Goal: Navigation & Orientation: Understand site structure

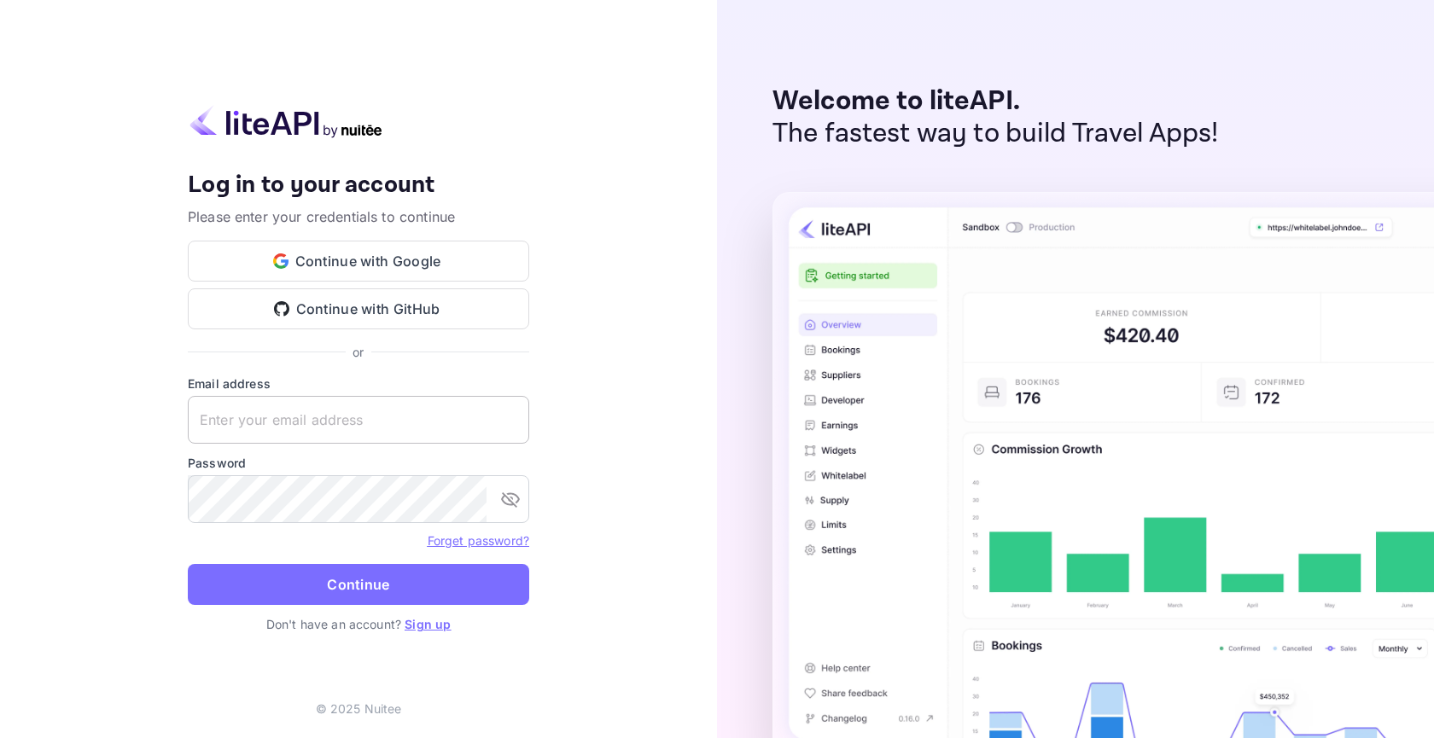
click at [417, 429] on input "text" at bounding box center [358, 420] width 341 height 48
click at [417, 427] on input "text" at bounding box center [358, 420] width 341 height 48
click at [408, 249] on button "Continue with Google" at bounding box center [358, 261] width 341 height 41
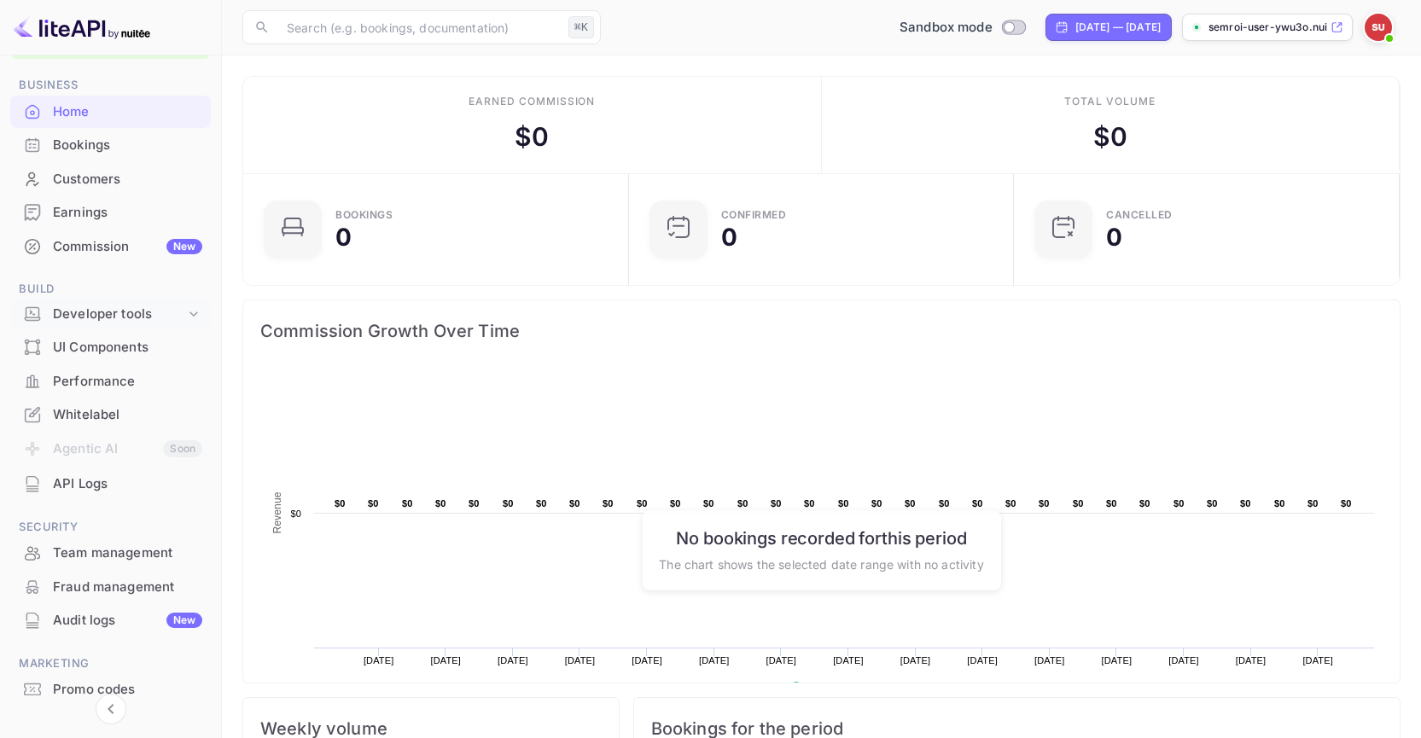
scroll to position [67, 0]
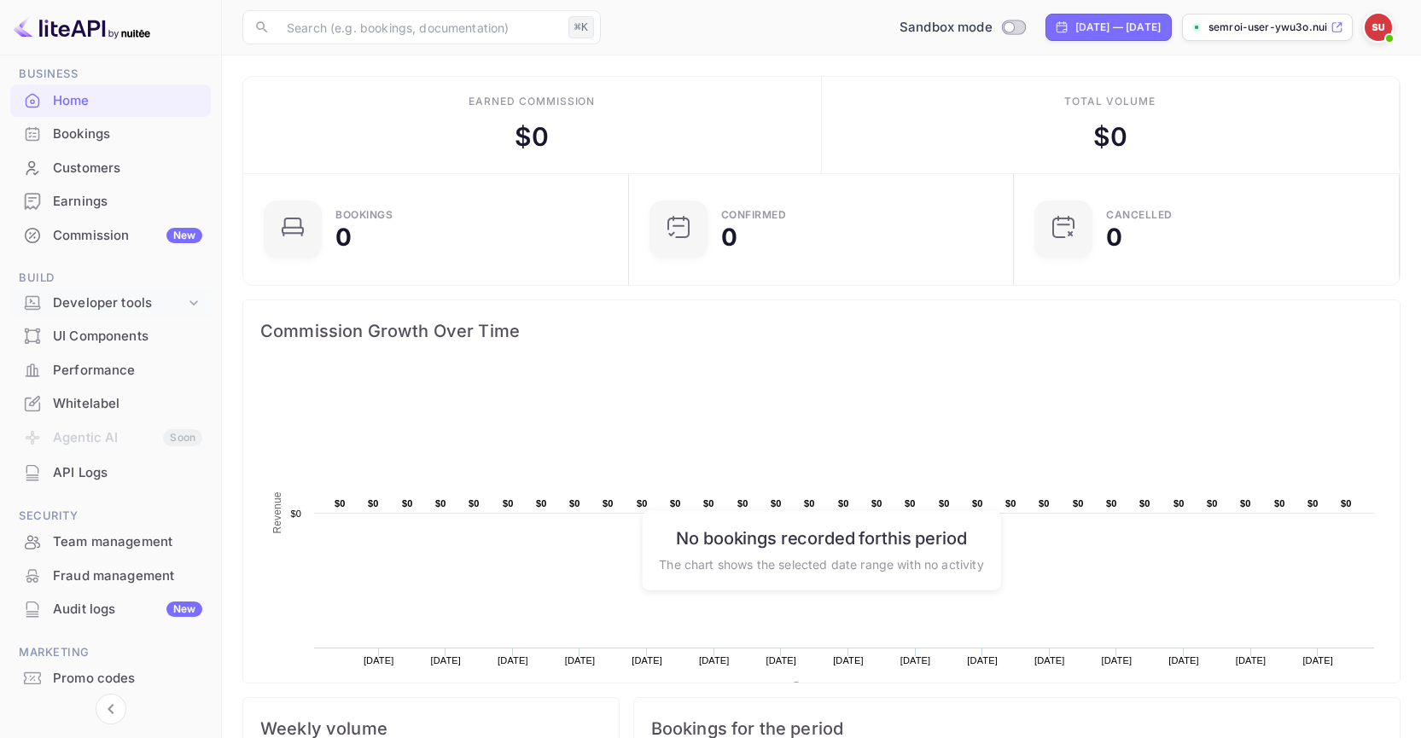
click at [162, 307] on div "Developer tools" at bounding box center [119, 304] width 132 height 20
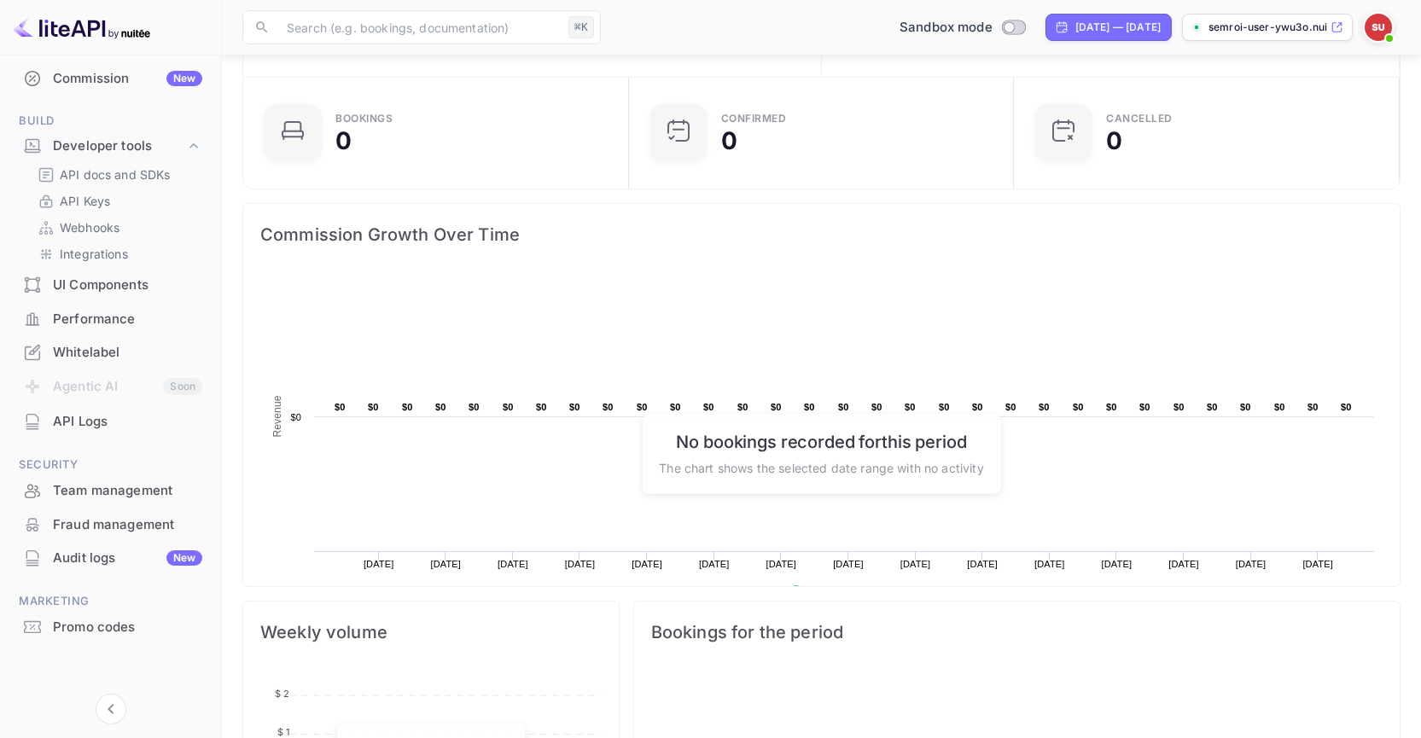
scroll to position [0, 0]
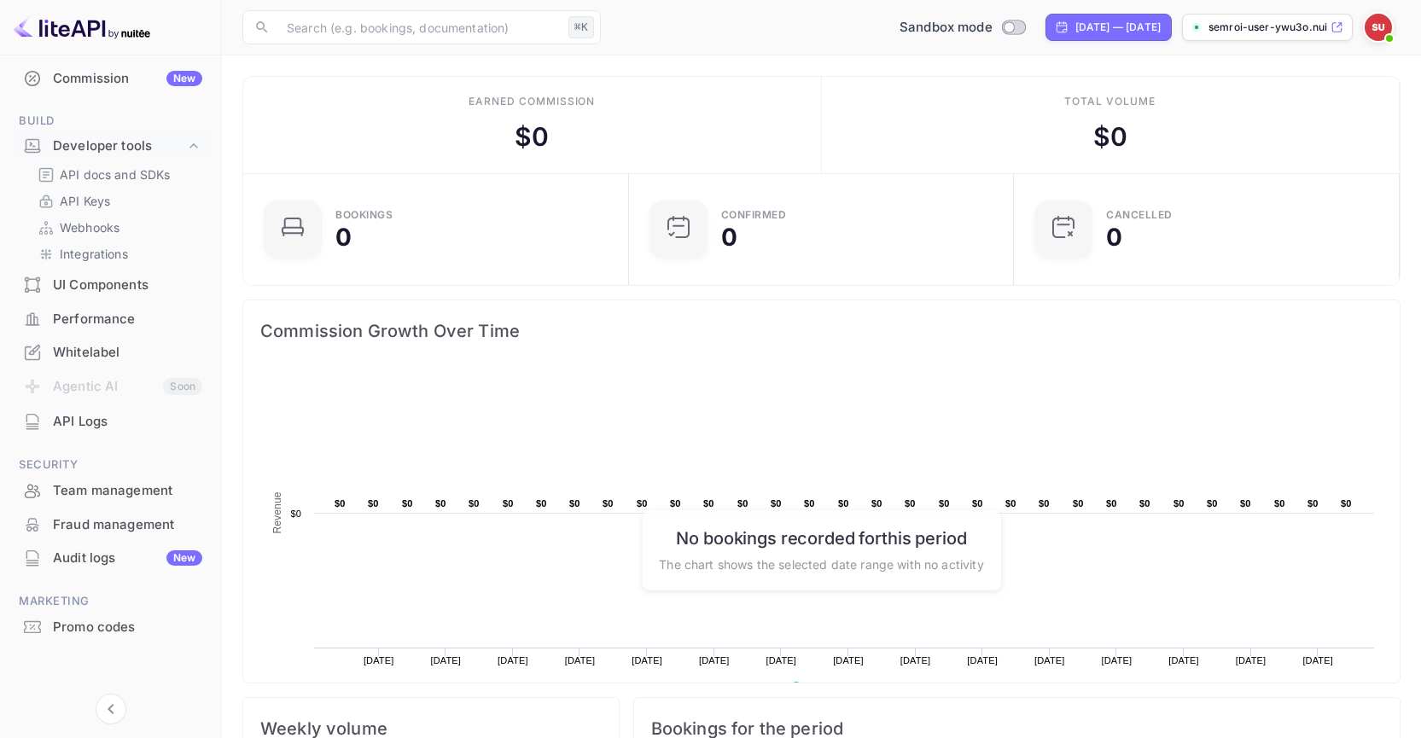
click at [1318, 33] on p "semroi-user-ywu3o.nuit..." at bounding box center [1268, 27] width 119 height 15
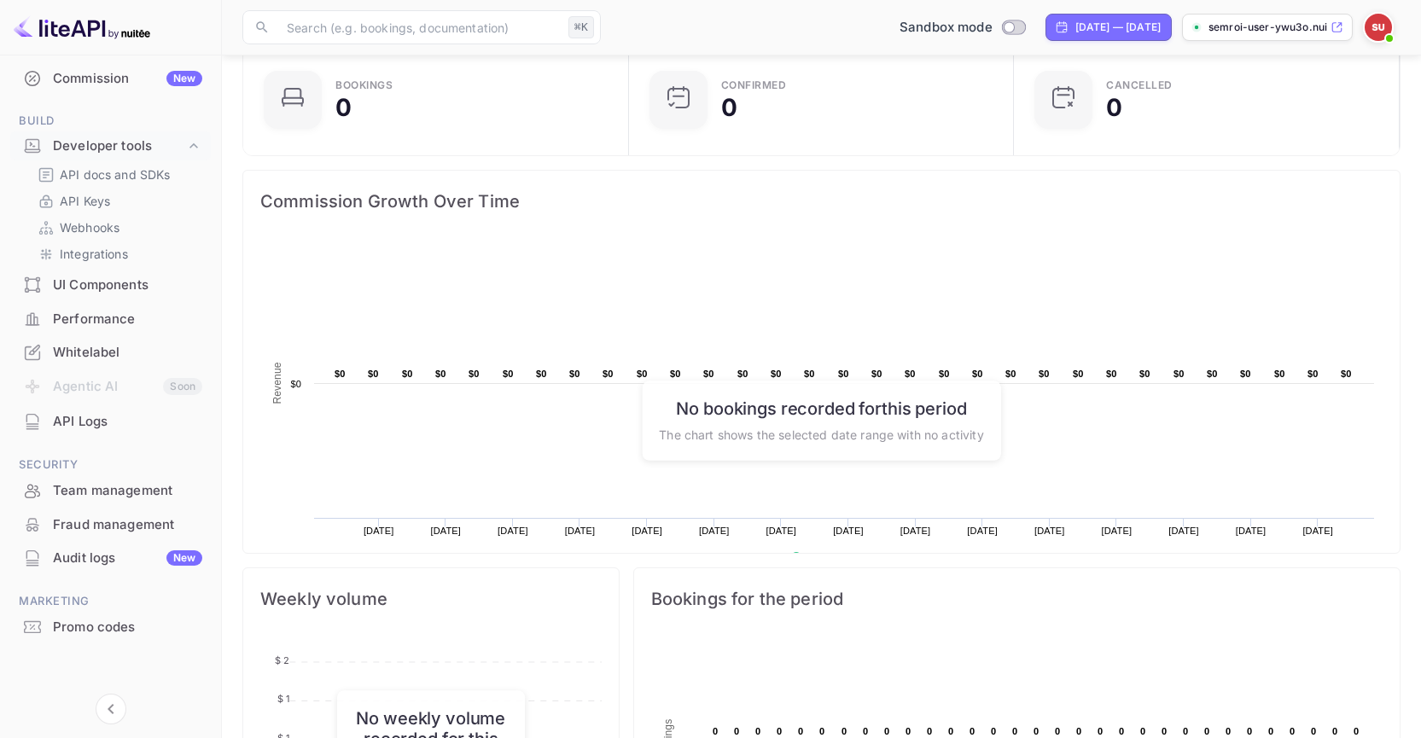
scroll to position [465, 0]
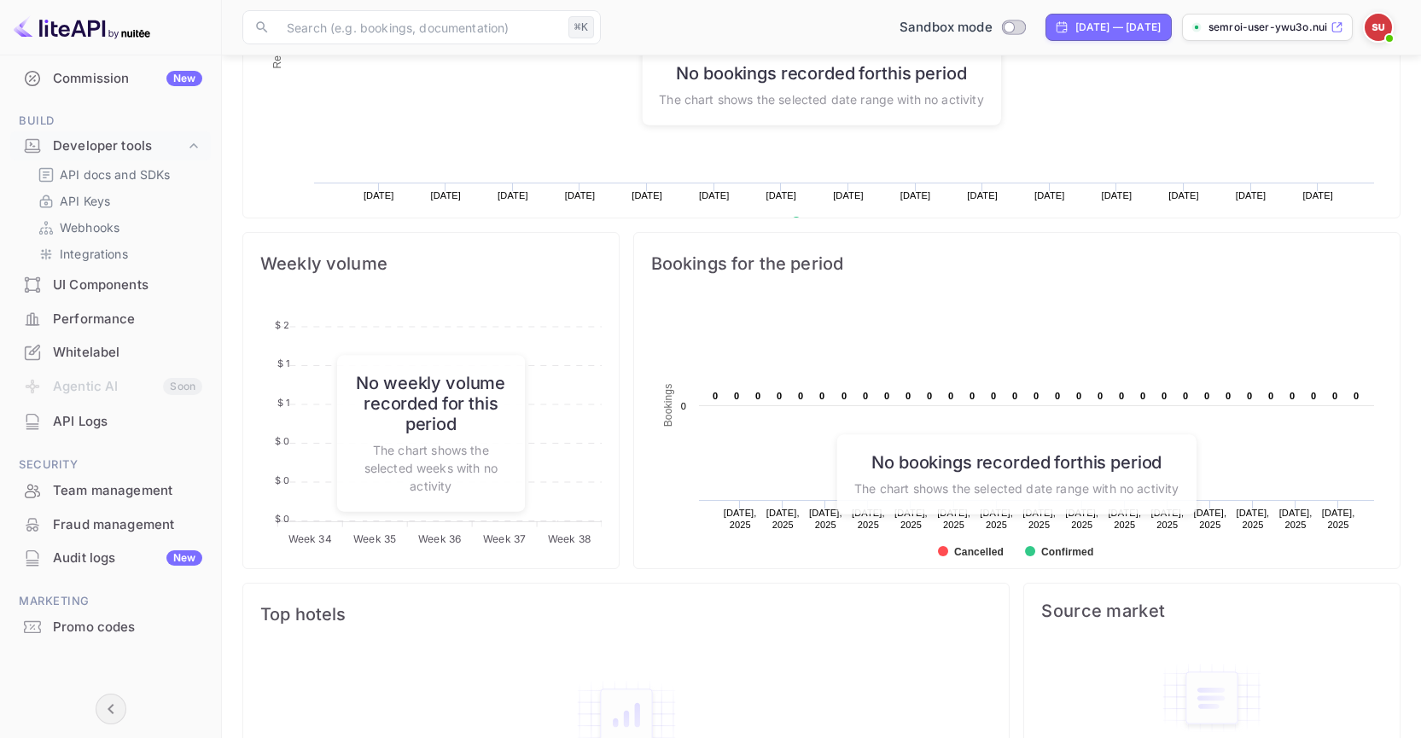
click at [116, 709] on icon "Collapse navigation" at bounding box center [111, 709] width 20 height 20
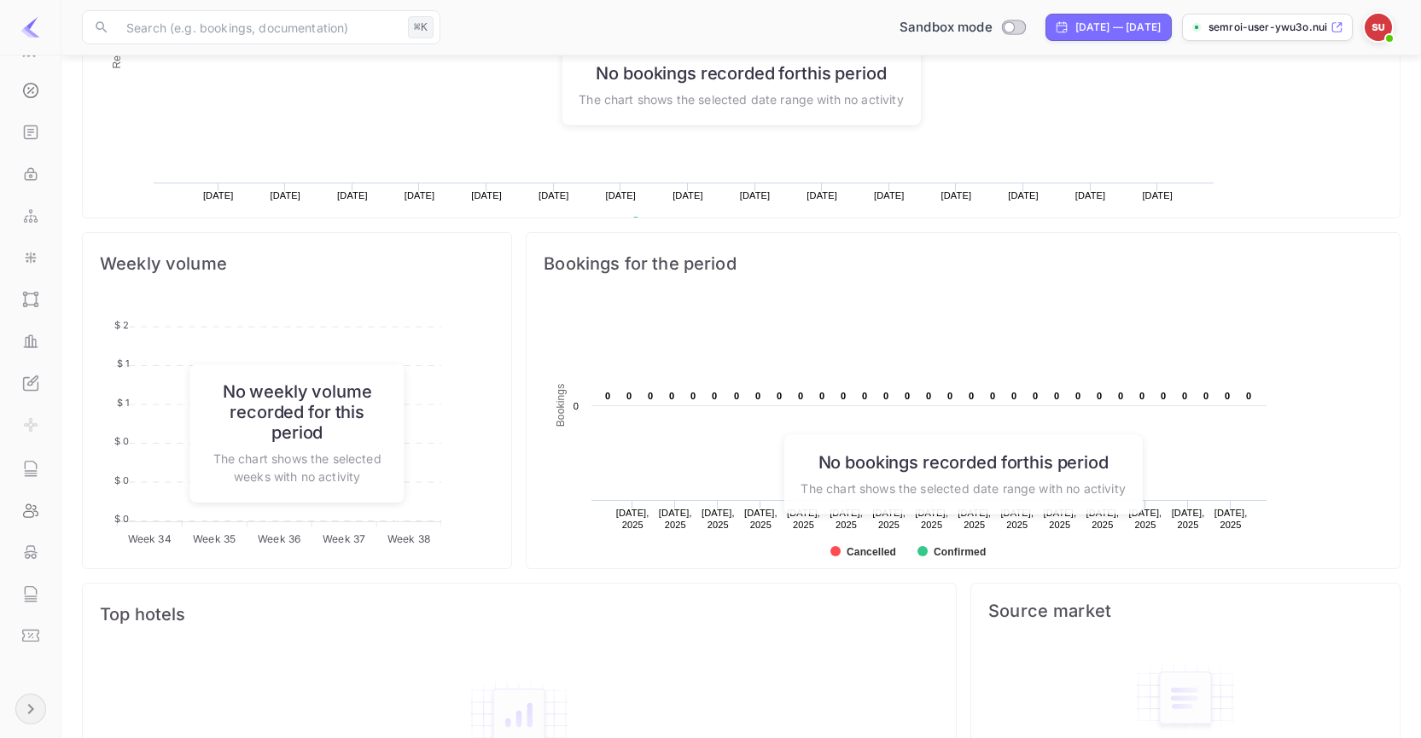
scroll to position [265, 416]
click at [36, 709] on icon "Expand navigation" at bounding box center [30, 709] width 20 height 20
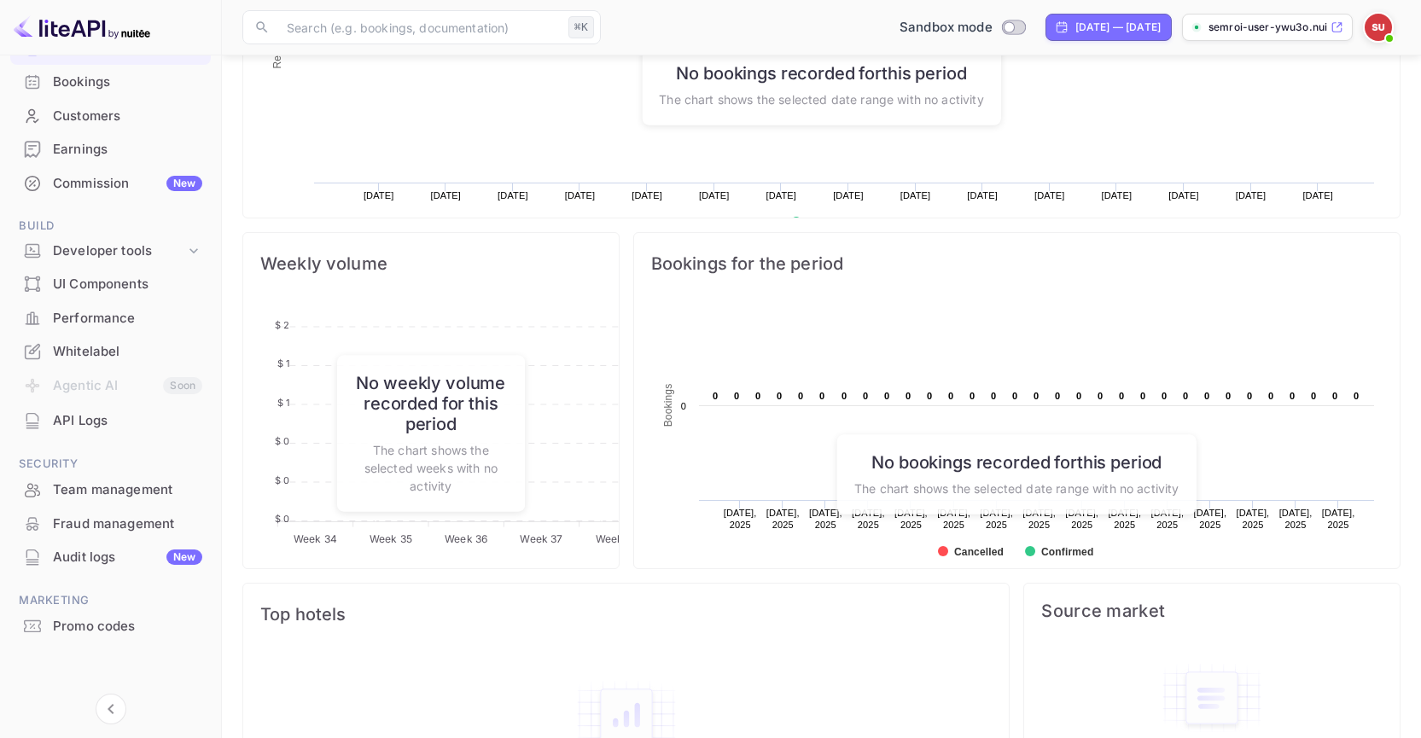
scroll to position [118, 0]
click at [1380, 32] on img at bounding box center [1378, 27] width 27 height 27
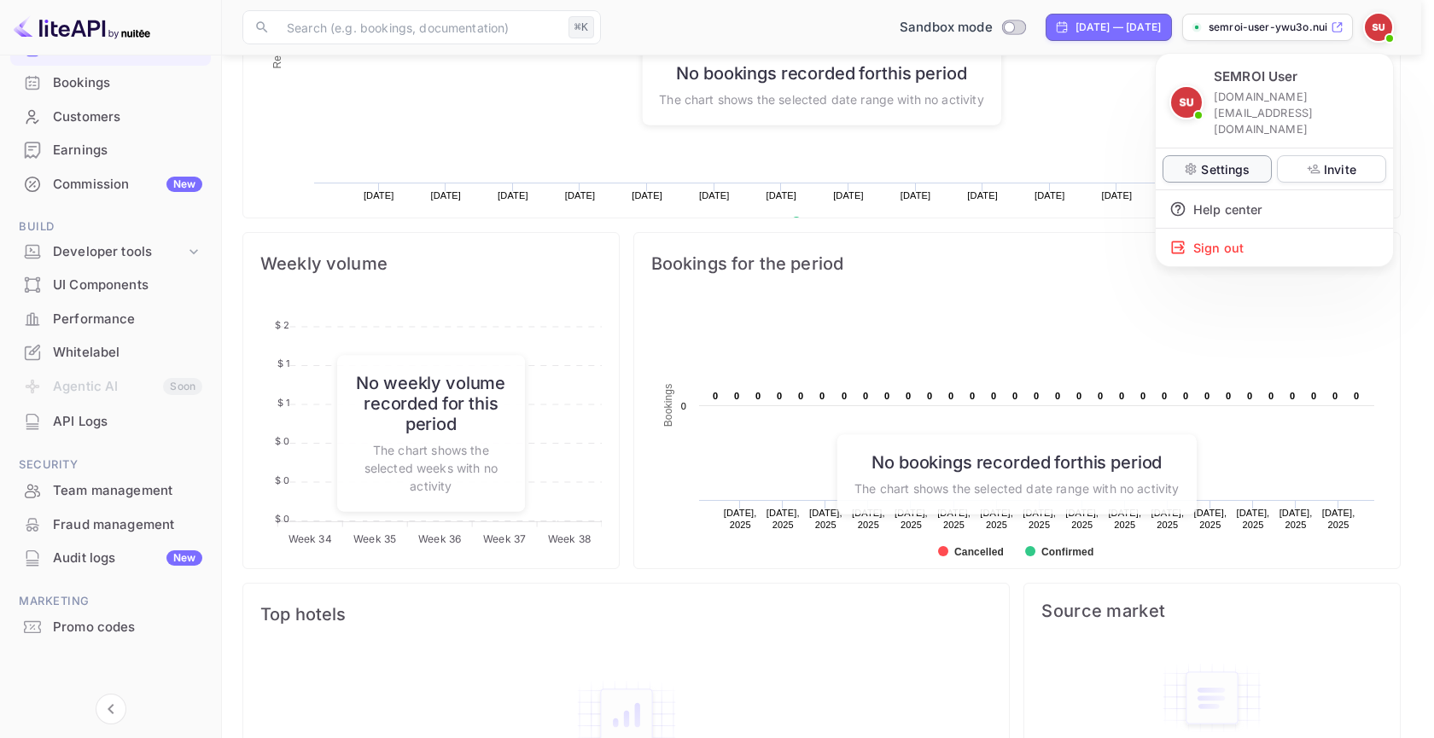
click at [1216, 160] on p "Settings" at bounding box center [1225, 169] width 49 height 18
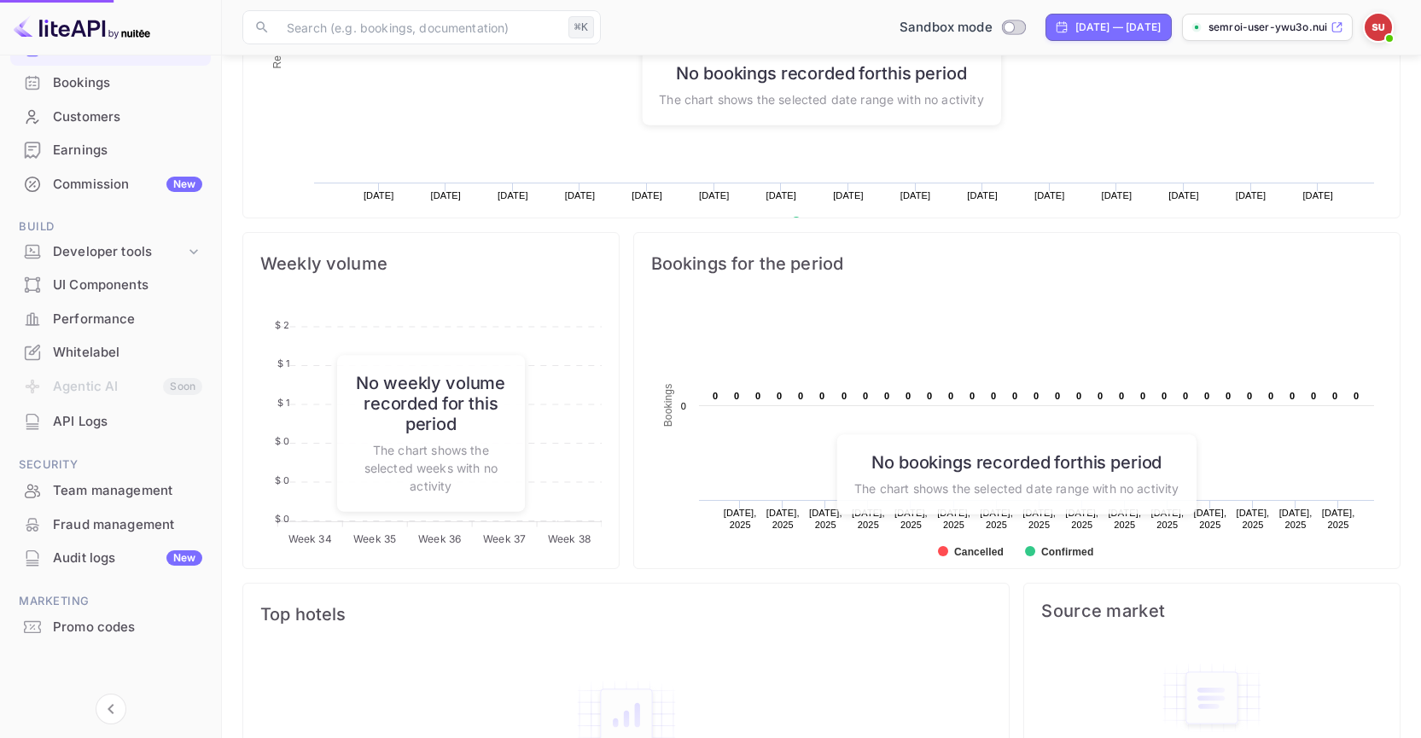
scroll to position [14, 14]
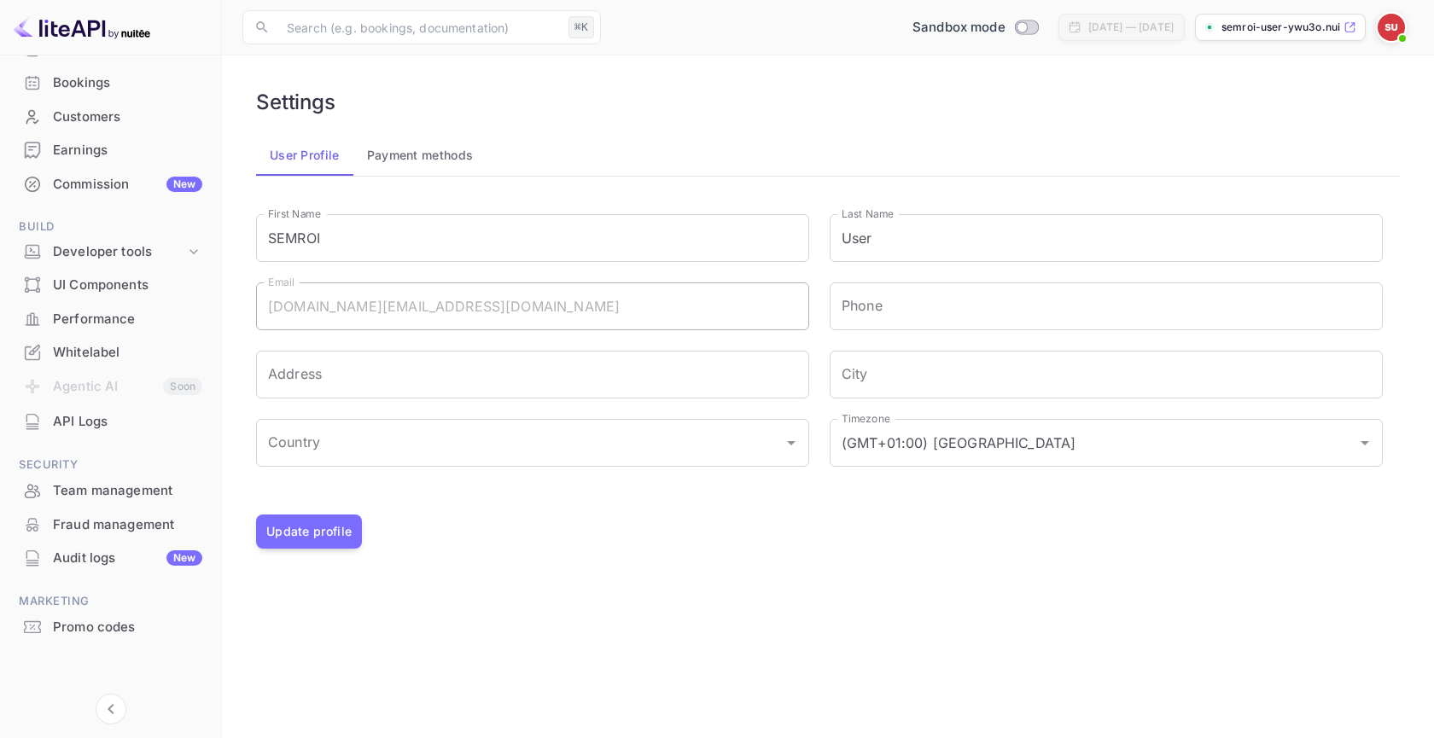
click at [442, 151] on button "Payment methods" at bounding box center [420, 155] width 134 height 41
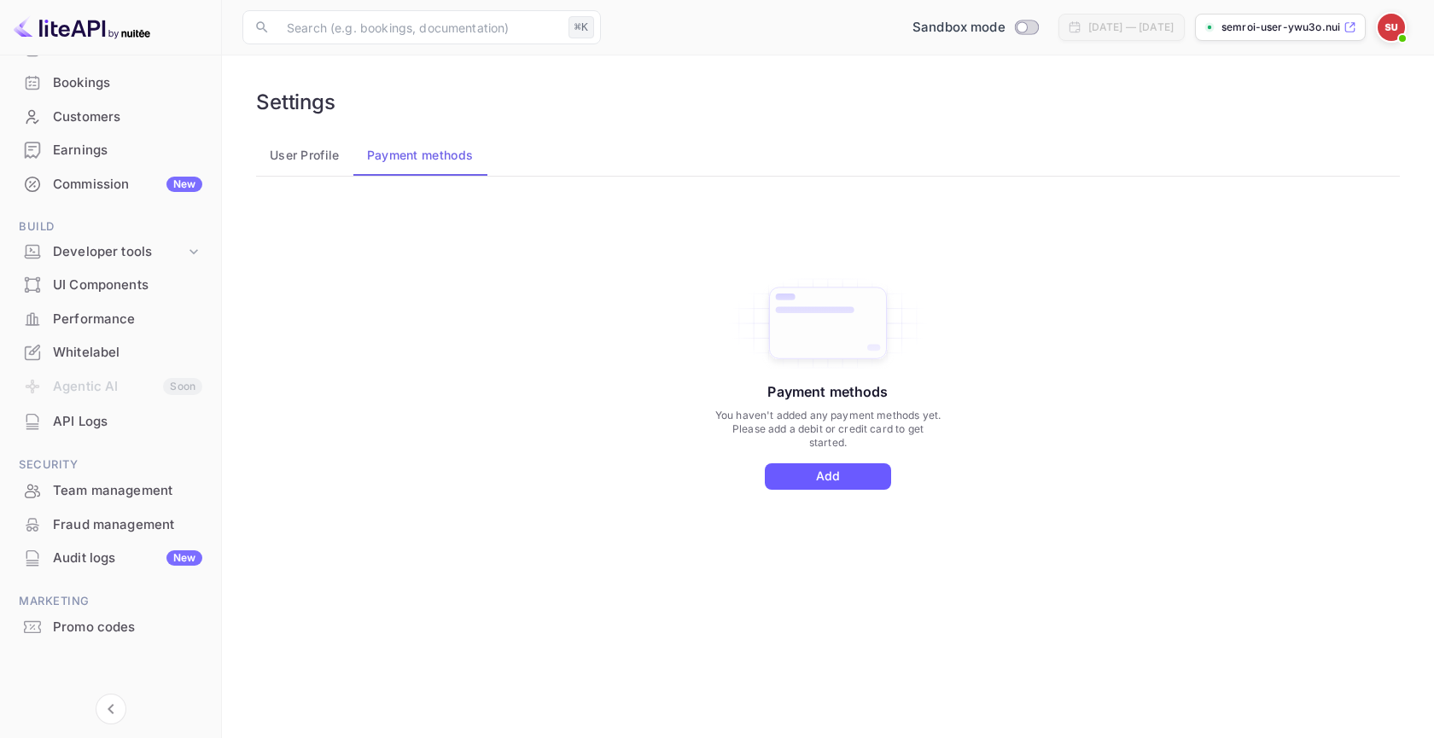
click at [853, 484] on button "Add" at bounding box center [828, 477] width 126 height 26
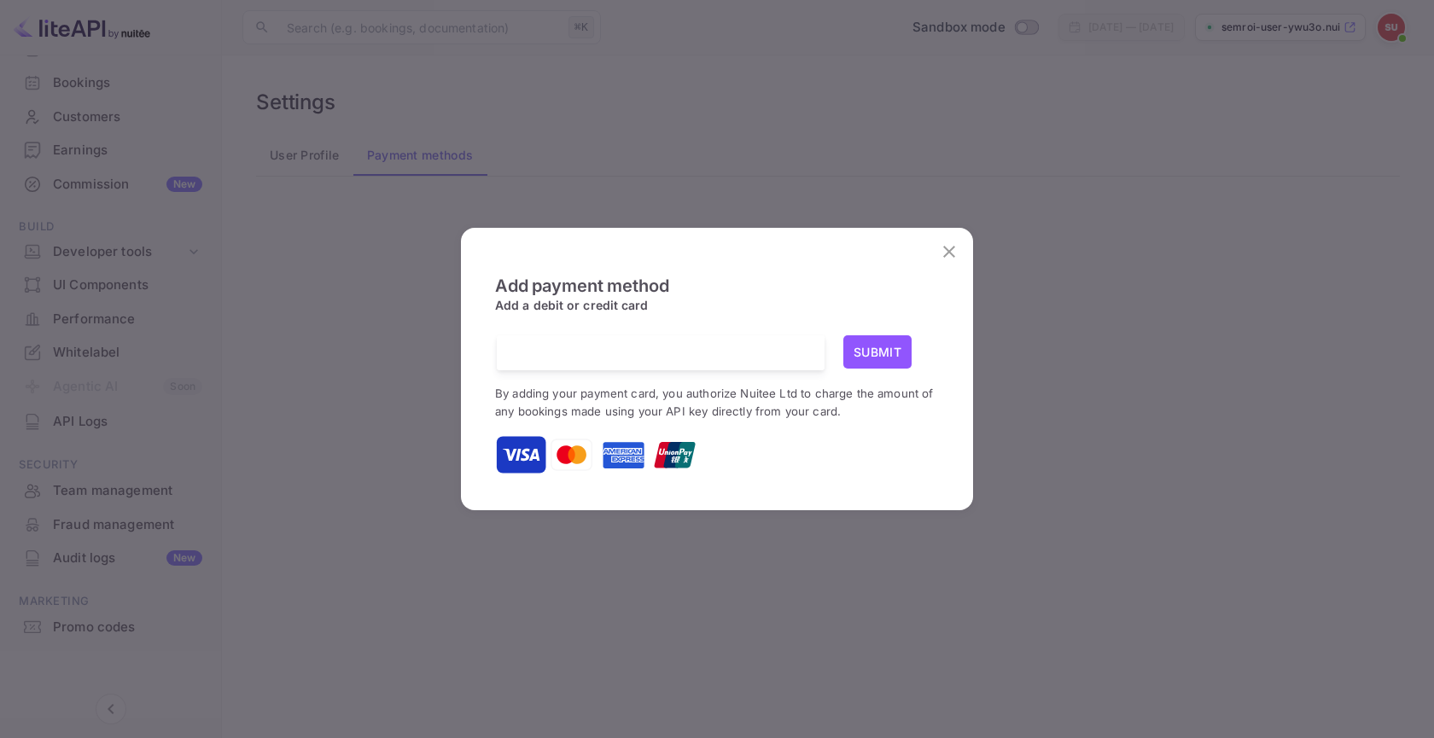
click at [698, 302] on h6 "Add a debit or credit card" at bounding box center [717, 305] width 444 height 19
click at [948, 249] on icon "close" at bounding box center [949, 252] width 20 height 20
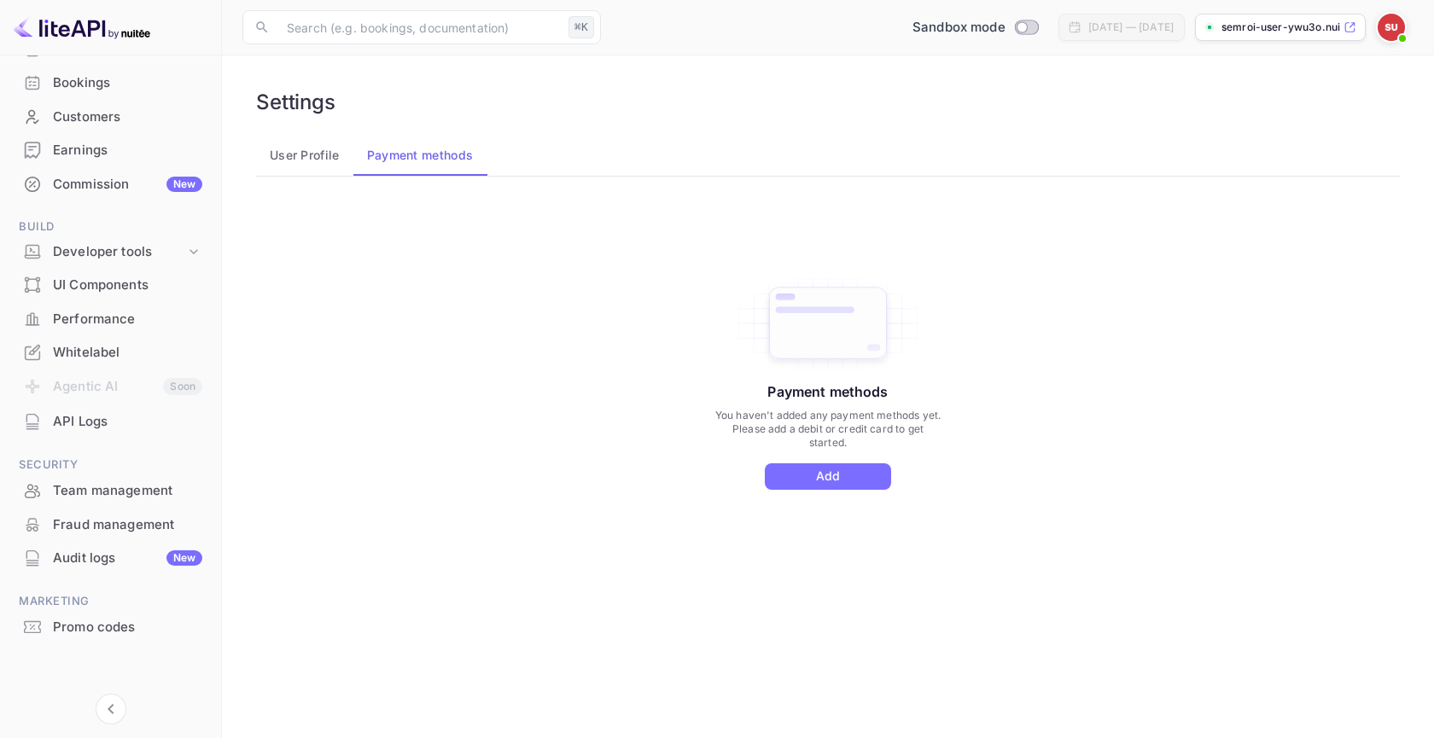
click at [313, 152] on button "User Profile" at bounding box center [304, 155] width 97 height 41
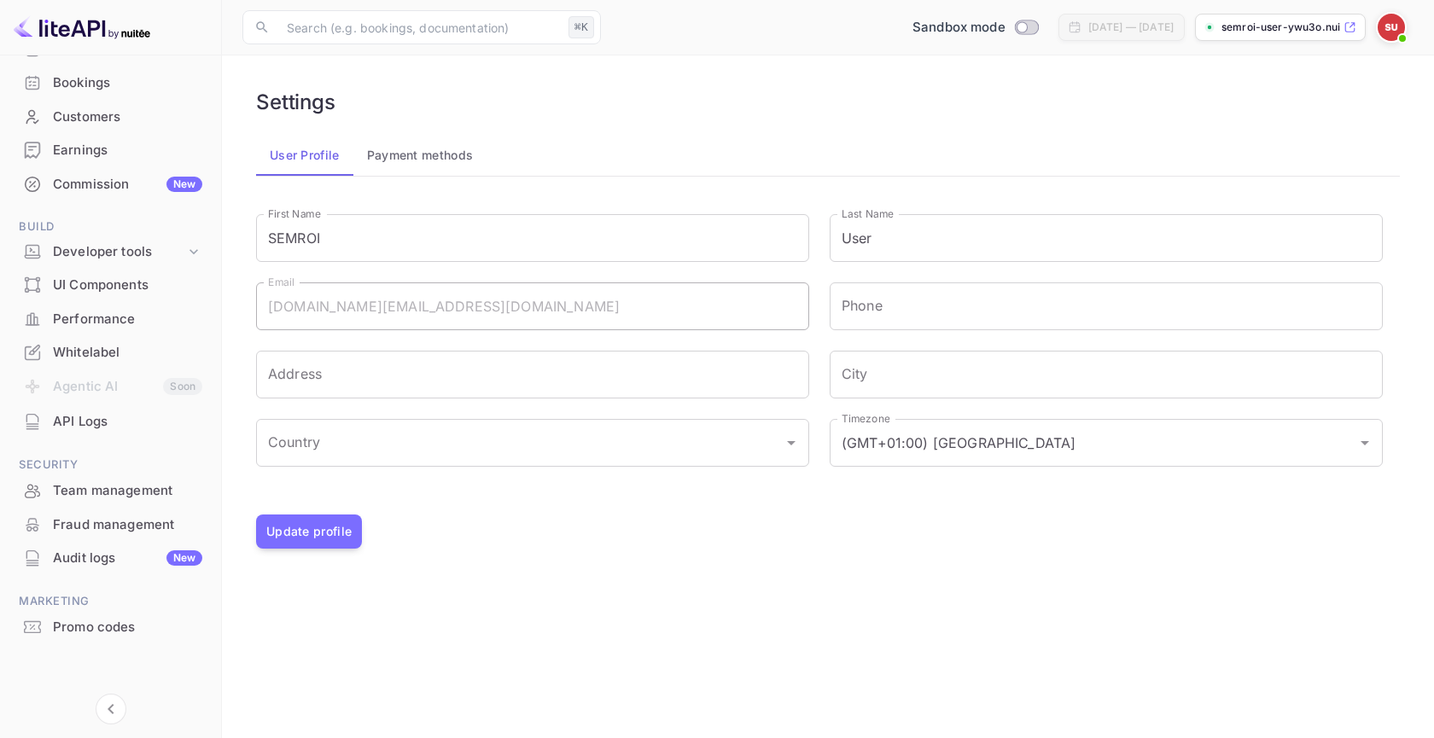
click at [96, 160] on div "Earnings" at bounding box center [110, 150] width 201 height 33
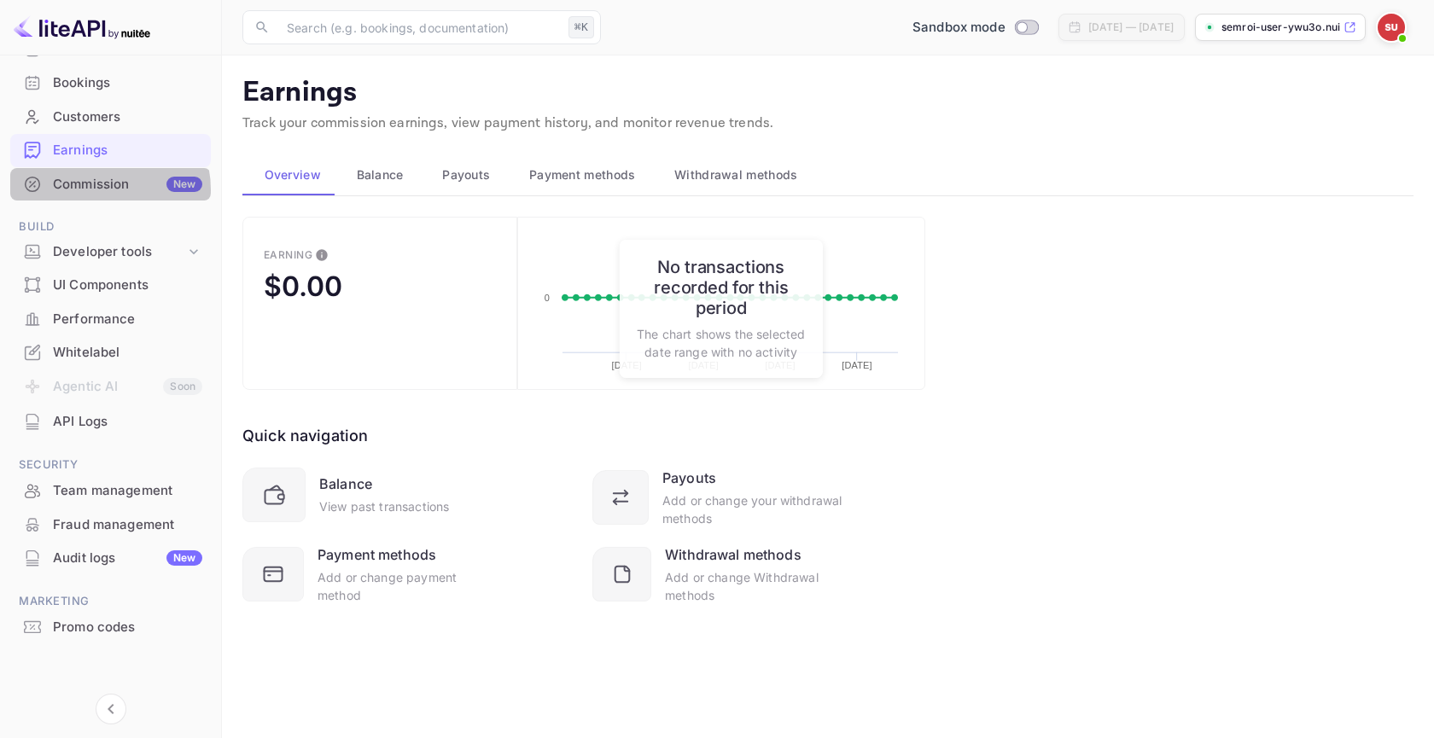
click at [97, 190] on div "Commission New" at bounding box center [127, 185] width 149 height 20
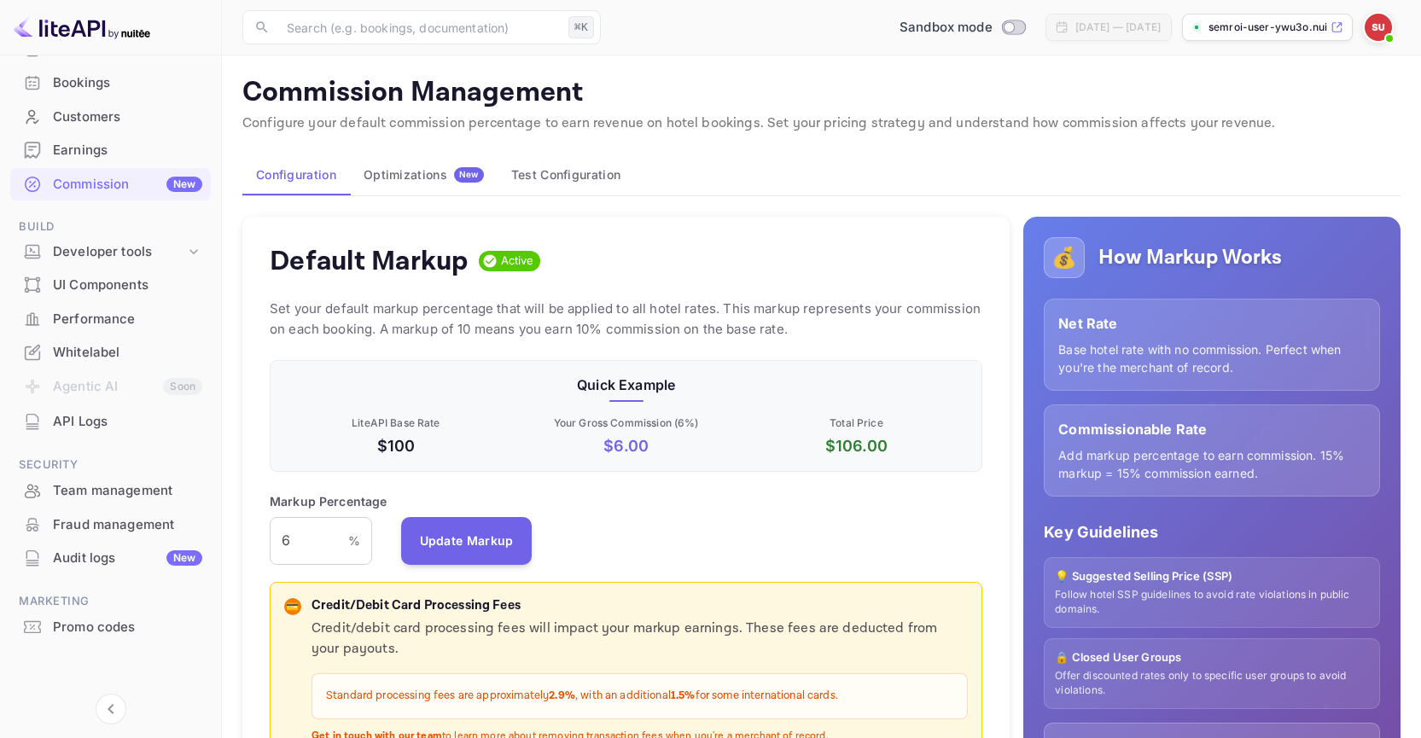
scroll to position [290, 700]
click at [440, 166] on button "Optimizations New" at bounding box center [424, 175] width 148 height 41
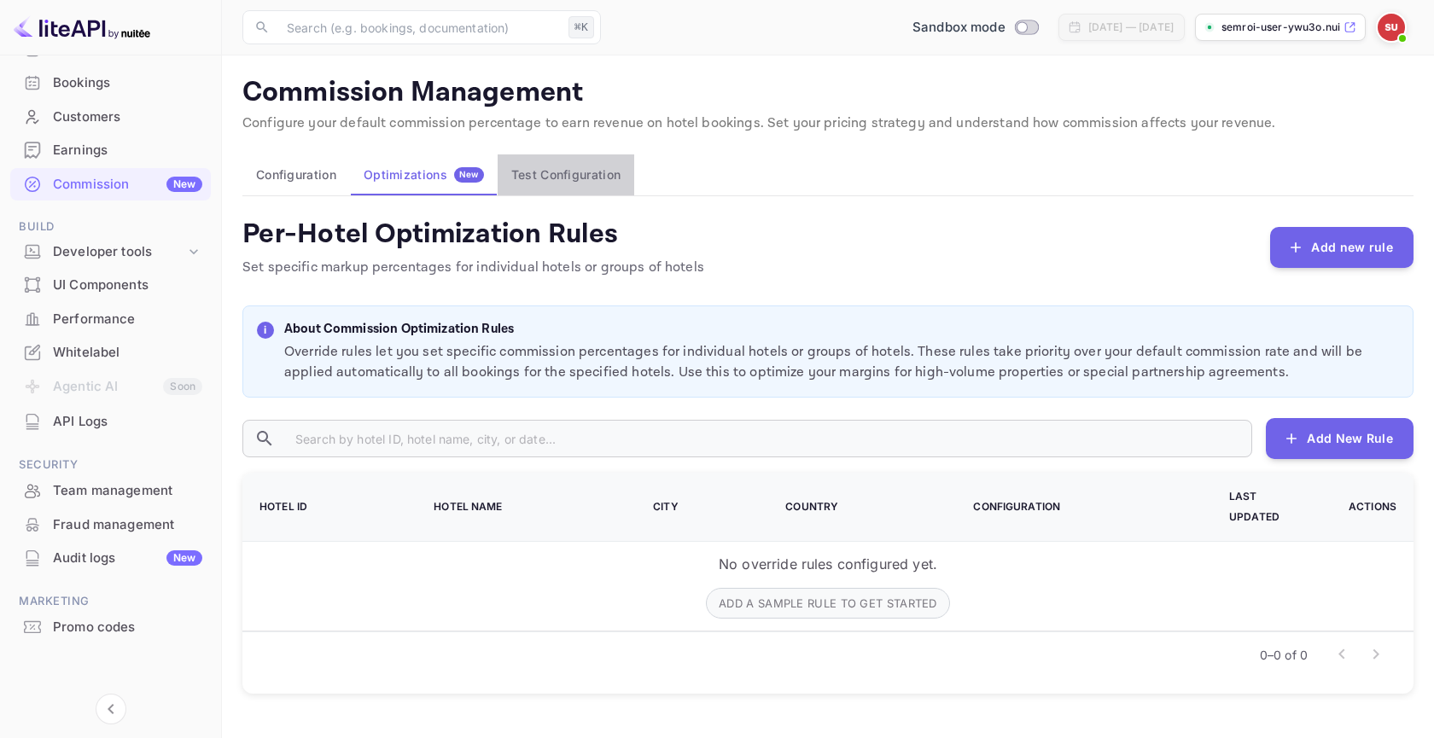
click at [558, 169] on button "Test Configuration" at bounding box center [566, 175] width 137 height 41
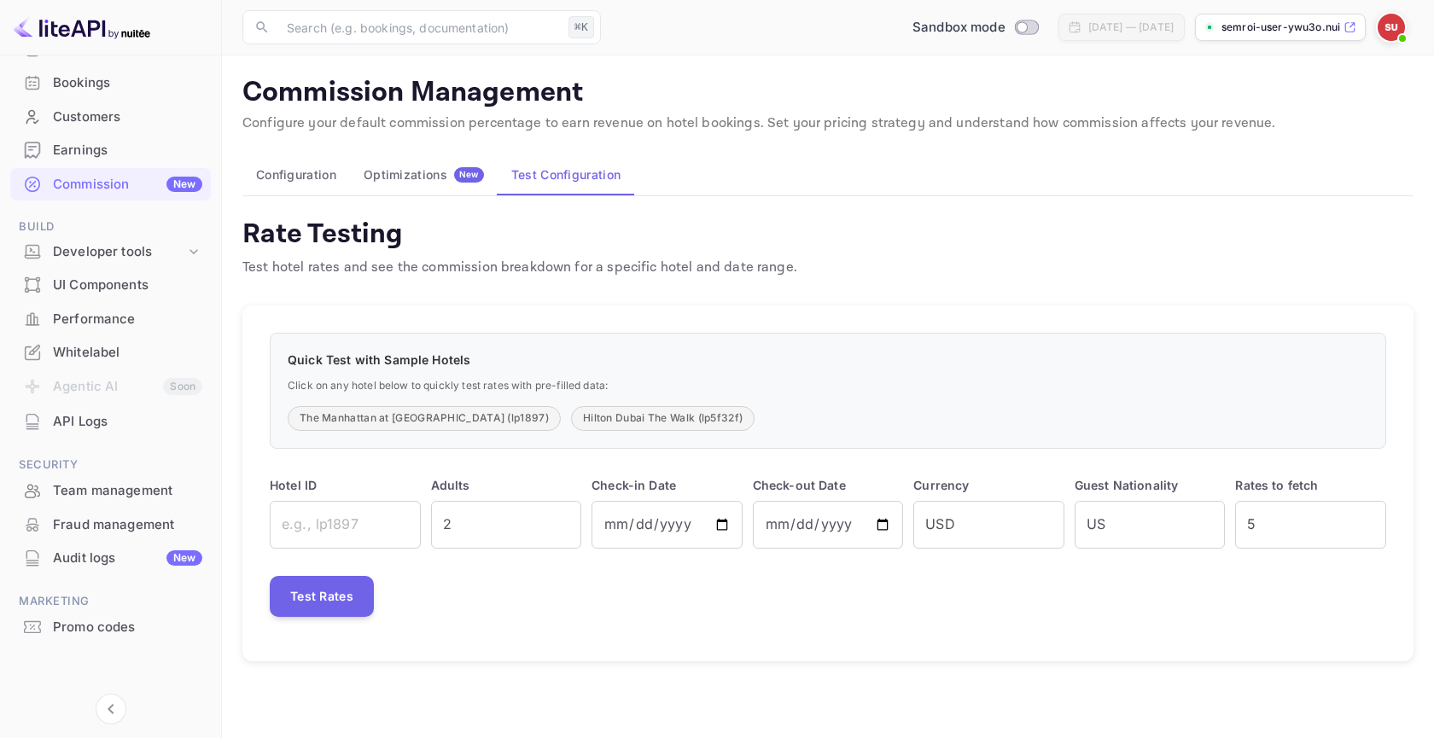
click at [306, 173] on button "Configuration" at bounding box center [296, 175] width 108 height 41
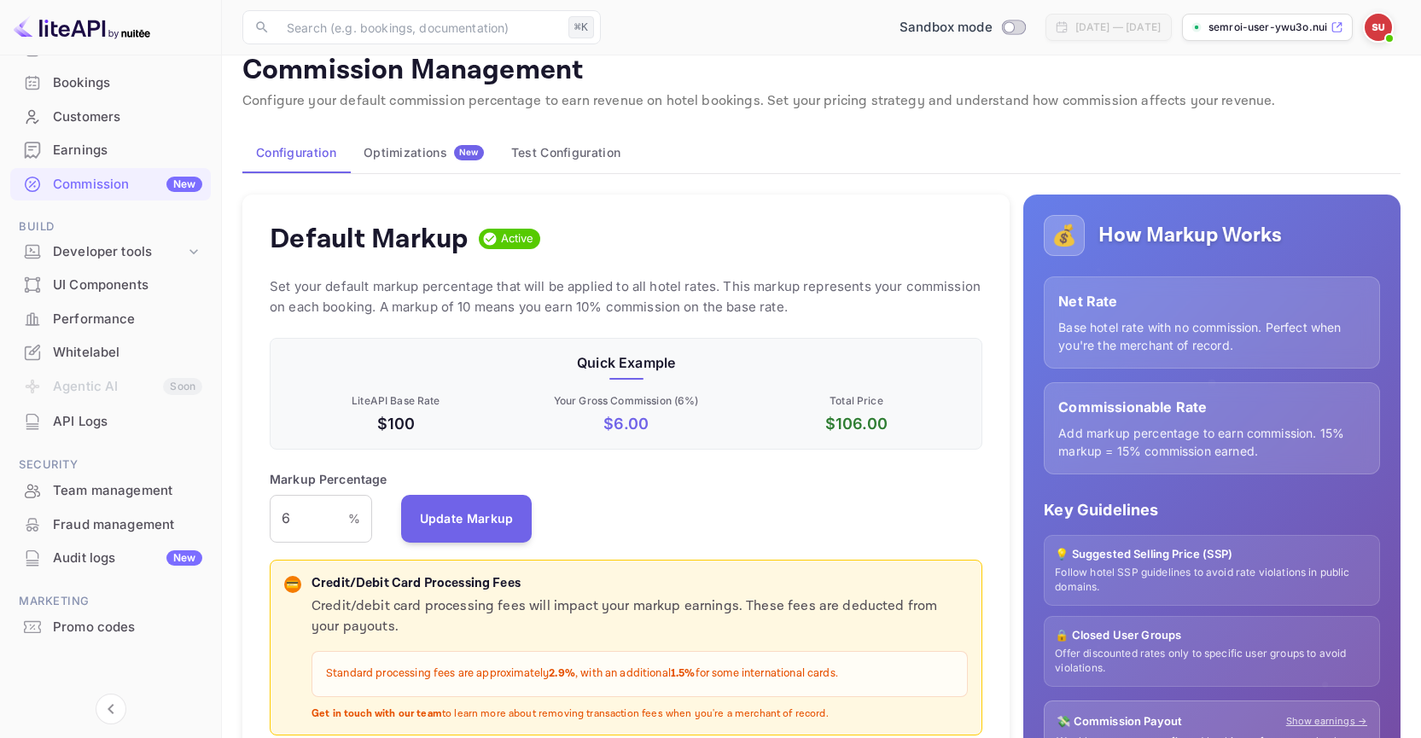
scroll to position [33, 0]
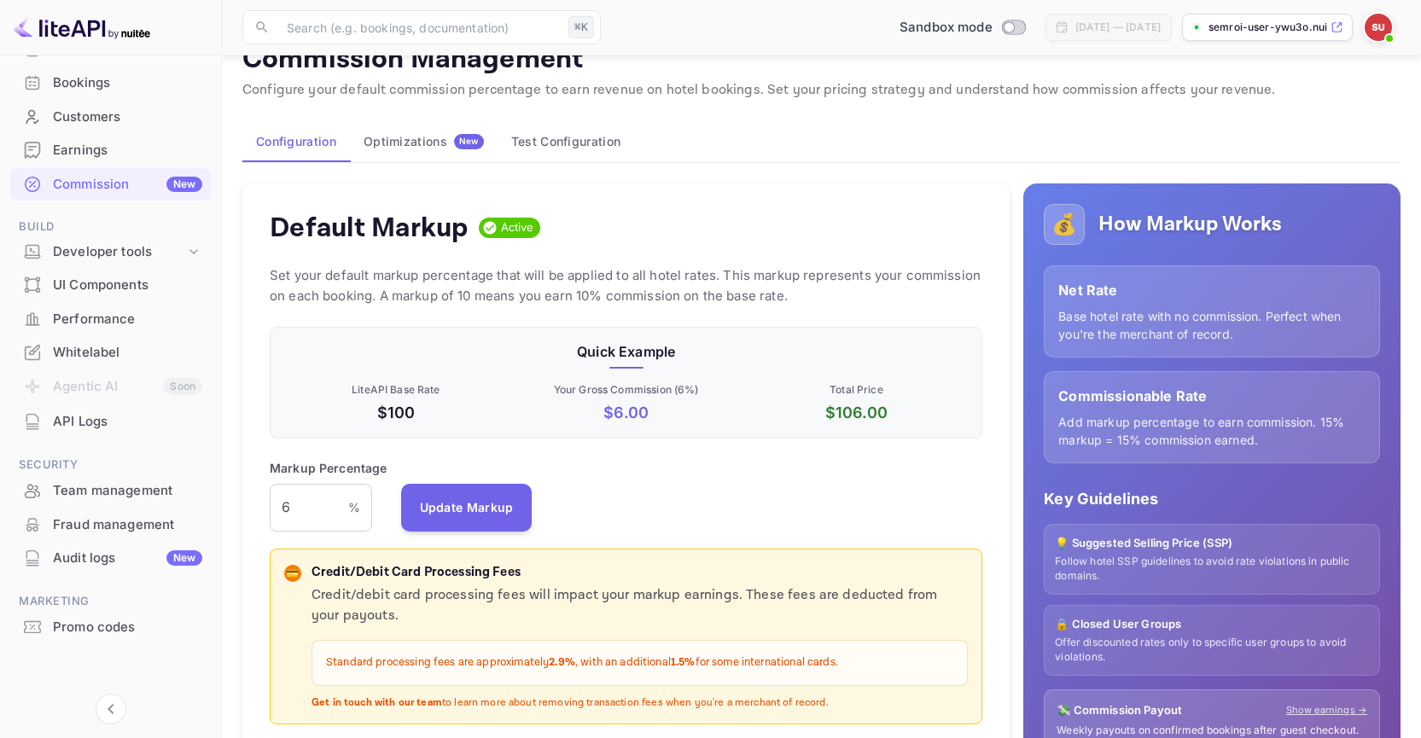
click at [121, 484] on div "Team management" at bounding box center [127, 491] width 149 height 20
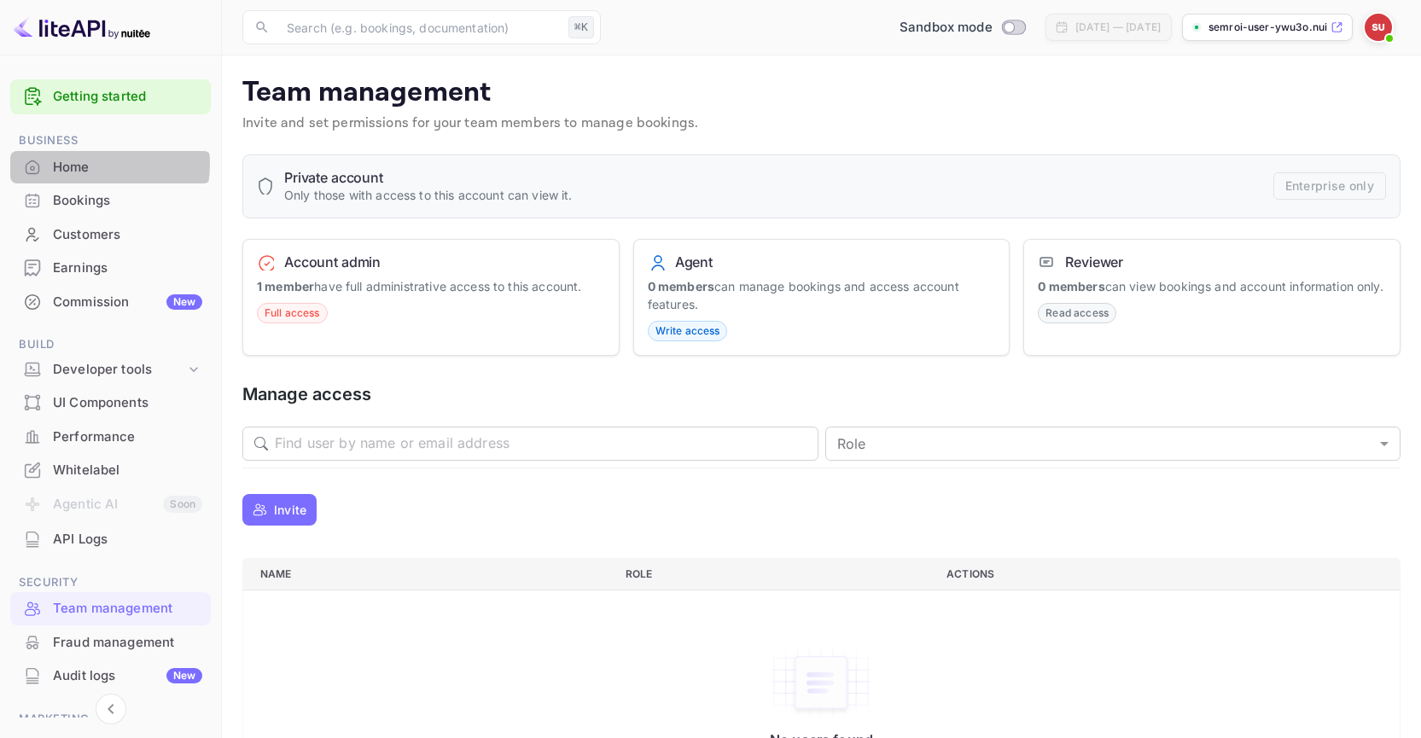
click at [102, 166] on div "Home" at bounding box center [127, 168] width 149 height 20
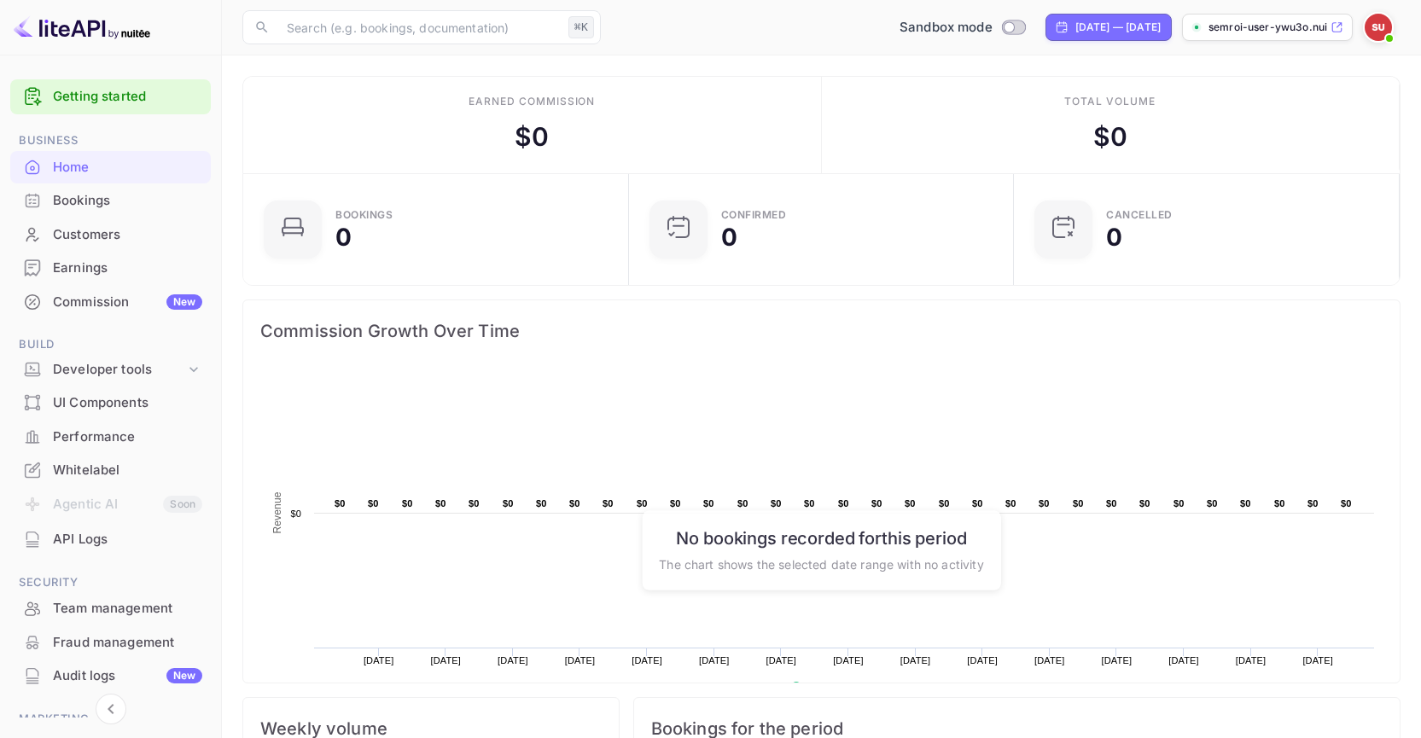
click at [70, 92] on link "Getting started" at bounding box center [127, 97] width 149 height 20
